Goal: Task Accomplishment & Management: Manage account settings

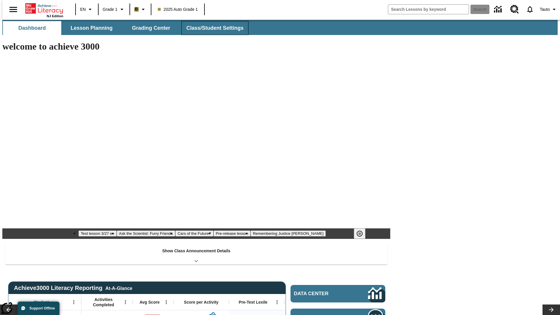
click at [212, 28] on button "Class/Student Settings" at bounding box center [215, 28] width 67 height 14
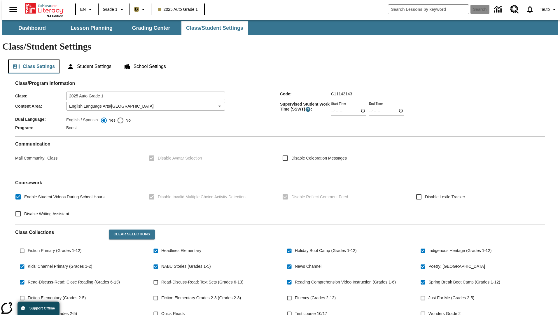
click at [32, 60] on button "Class Settings" at bounding box center [33, 67] width 51 height 14
click at [53, 248] on span "Fiction Primary (Grades 1-12)" at bounding box center [55, 251] width 54 height 6
click at [28, 245] on input "Fiction Primary (Grades 1-12)" at bounding box center [22, 250] width 11 height 11
checkbox input "true"
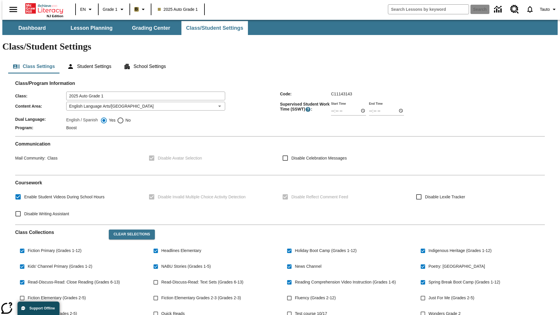
scroll to position [86, 0]
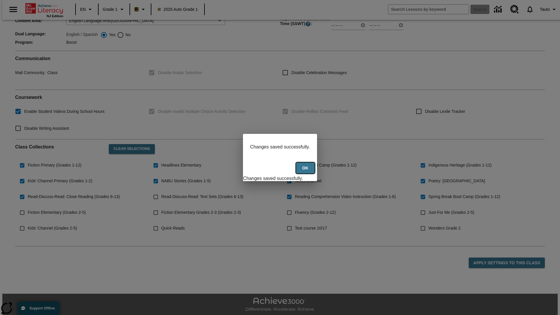
click at [306, 171] on button "Ok" at bounding box center [305, 168] width 19 height 11
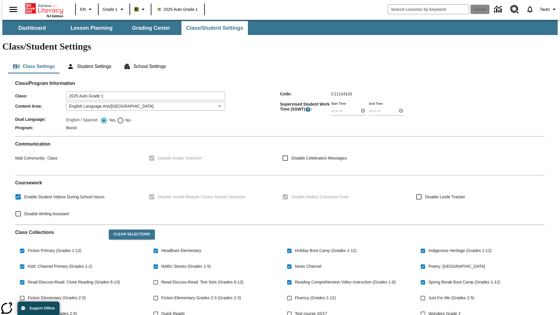
scroll to position [86, 0]
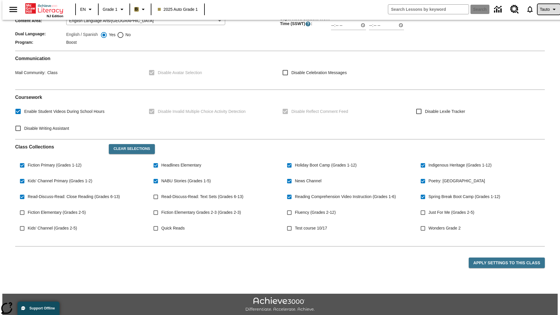
click at [546, 9] on span "Tauto" at bounding box center [545, 9] width 10 height 6
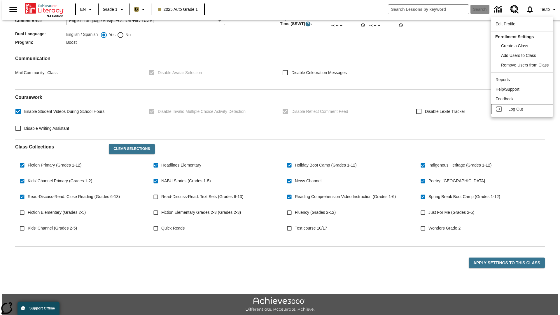
click at [523, 109] on span "Log Out" at bounding box center [516, 109] width 15 height 5
